Goal: Information Seeking & Learning: Learn about a topic

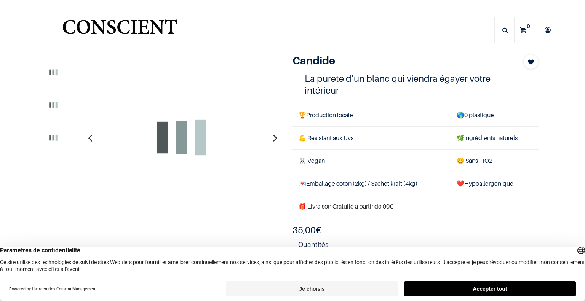
click at [527, 288] on button "Accepter tout" at bounding box center [490, 289] width 172 height 15
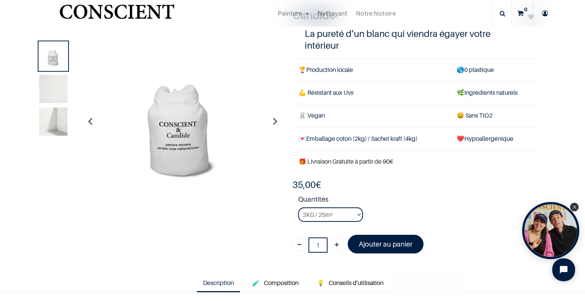
scroll to position [152, 0]
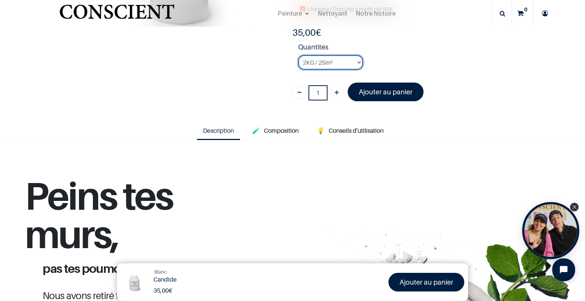
click at [354, 60] on select "2KG / 25m² 4KG / 50m² 8KG / 100m² Testeur" at bounding box center [330, 62] width 65 height 14
select select "2"
click at [298, 55] on select "2KG / 25m² 4KG / 50m² 8KG / 100m² Testeur" at bounding box center [330, 62] width 65 height 14
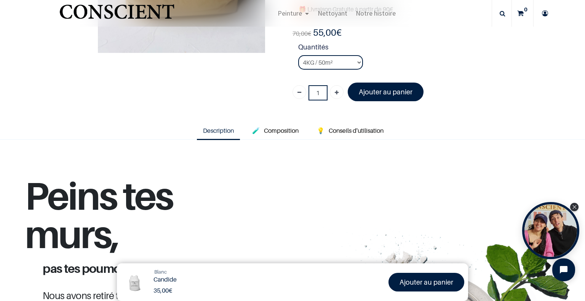
click at [398, 49] on strong "Quantités" at bounding box center [418, 48] width 240 height 13
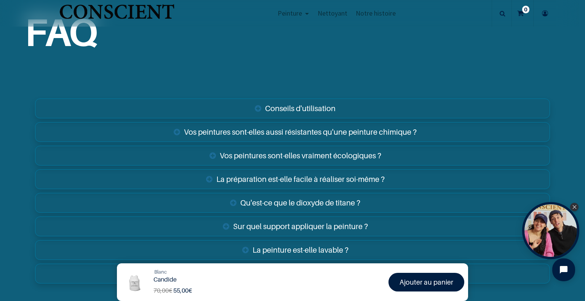
scroll to position [1219, 0]
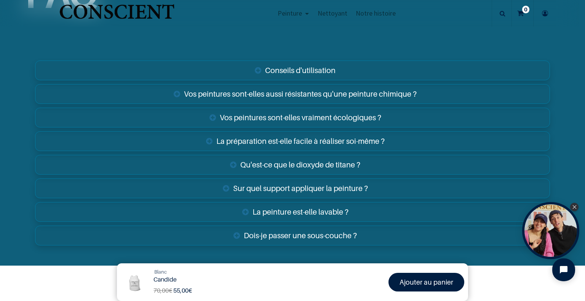
click at [300, 208] on link "La peinture est-elle lavable ?" at bounding box center [292, 212] width 515 height 20
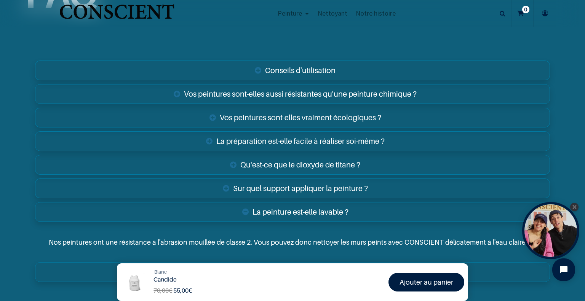
scroll to position [1296, 0]
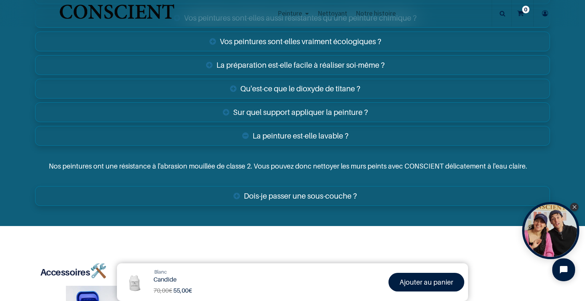
click at [311, 192] on link "Dois-je passer une sous-couche ?" at bounding box center [292, 196] width 515 height 20
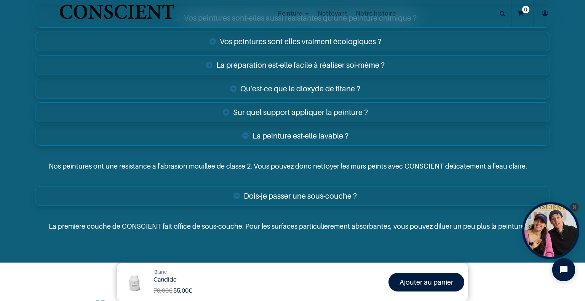
click at [329, 59] on link "La préparation est-elle facile à réaliser soi-même ?" at bounding box center [292, 65] width 515 height 20
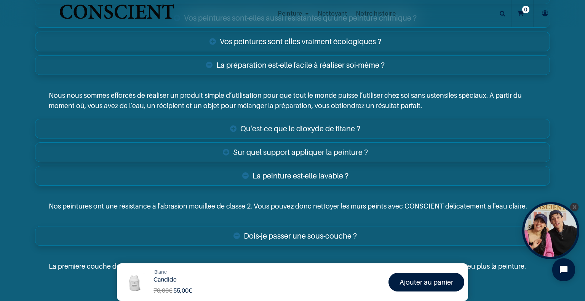
click at [313, 150] on link "Sur quel support appliquer la peinture ?" at bounding box center [292, 153] width 515 height 20
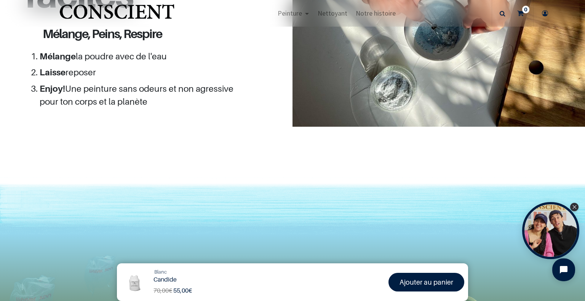
scroll to position [610, 0]
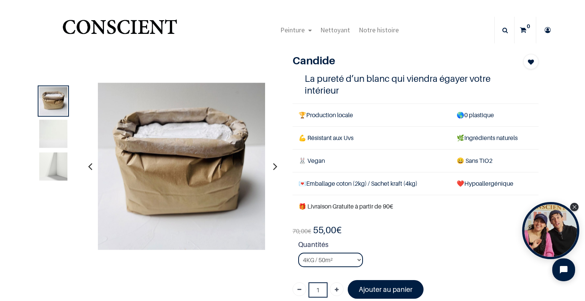
click at [274, 166] on icon "button" at bounding box center [275, 166] width 4 height 21
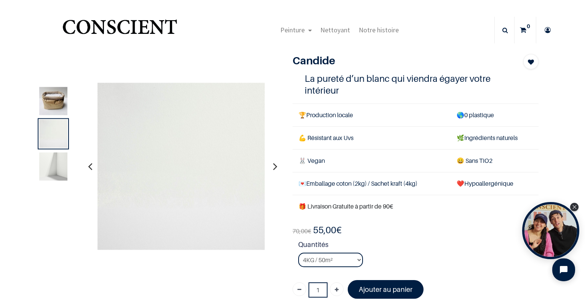
click at [274, 166] on icon "button" at bounding box center [275, 166] width 4 height 21
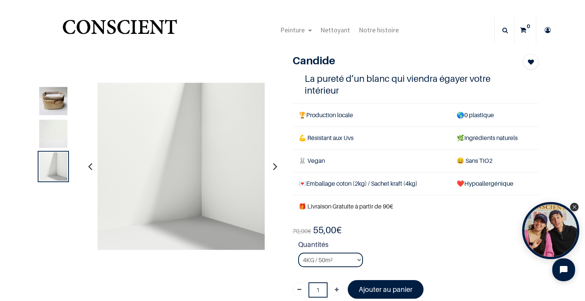
click at [274, 166] on icon "button" at bounding box center [275, 166] width 4 height 21
